Goal: Task Accomplishment & Management: Manage account settings

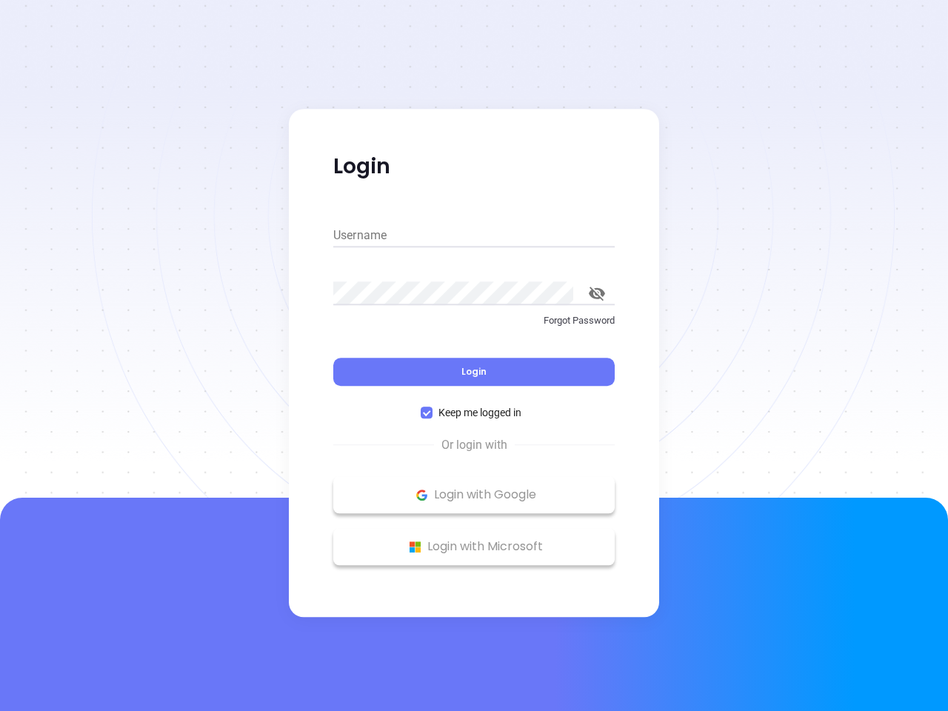
click at [474, 355] on div "Login" at bounding box center [473, 363] width 281 height 46
click at [474, 235] on input "Username" at bounding box center [473, 236] width 281 height 24
click at [597, 293] on icon "toggle password visibility" at bounding box center [597, 294] width 16 height 14
click at [474, 372] on span "Login" at bounding box center [473, 371] width 25 height 13
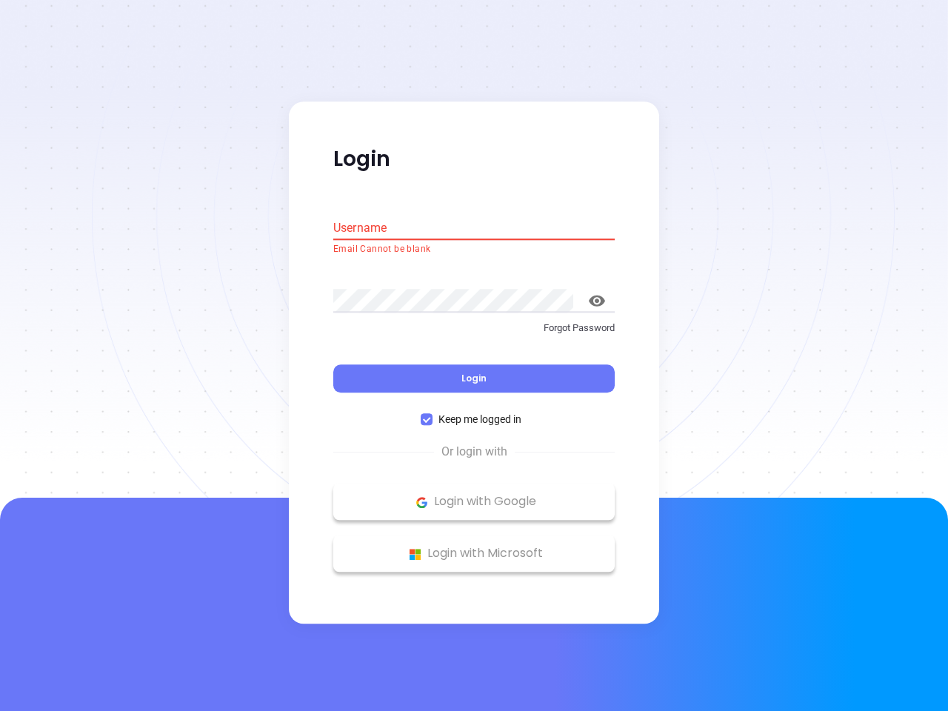
click at [474, 412] on span "Keep me logged in" at bounding box center [479, 420] width 95 height 16
click at [432, 414] on input "Keep me logged in" at bounding box center [427, 420] width 12 height 12
checkbox input "false"
click at [474, 495] on p "Login with Google" at bounding box center [474, 502] width 267 height 22
click at [474, 546] on p "Login with Microsoft" at bounding box center [474, 554] width 267 height 22
